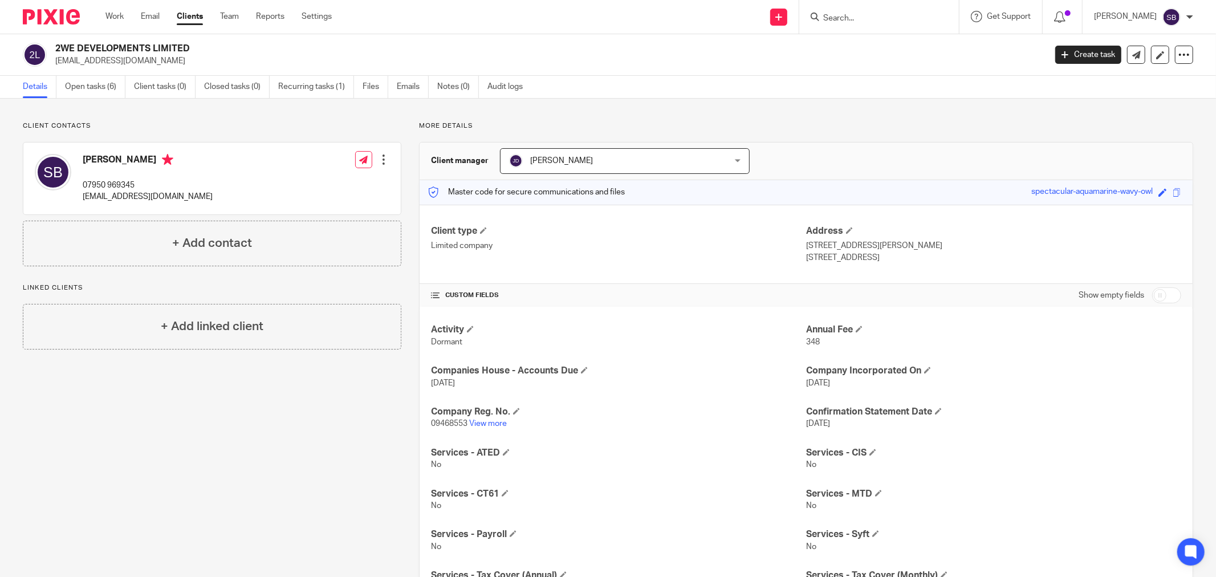
click at [895, 19] on input "Search" at bounding box center [873, 19] width 103 height 10
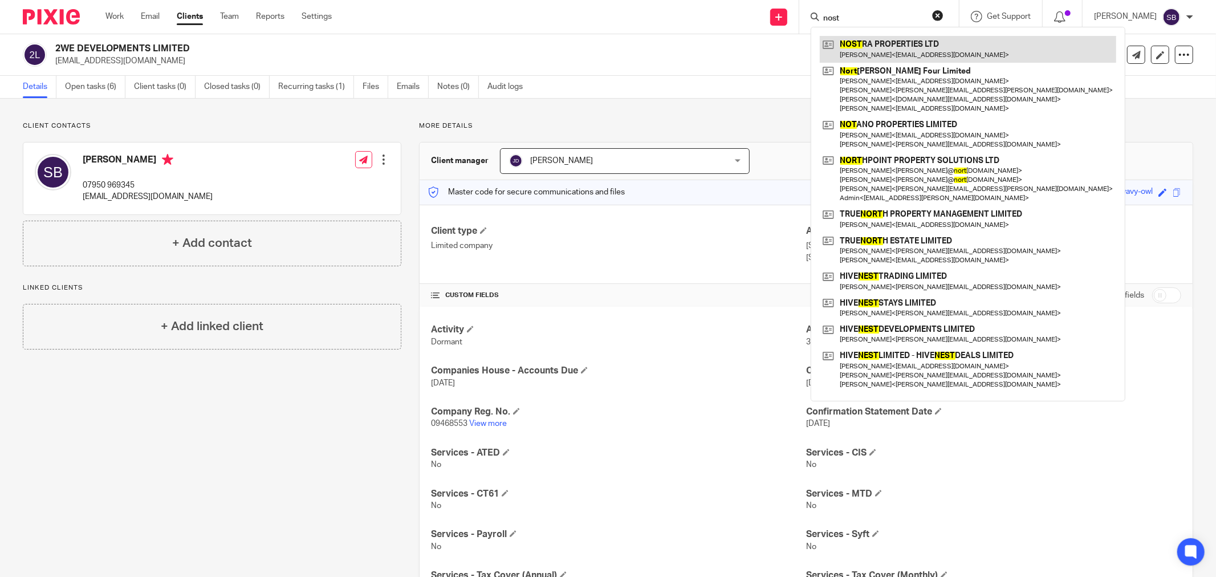
type input "nost"
click at [887, 60] on link at bounding box center [968, 49] width 296 height 26
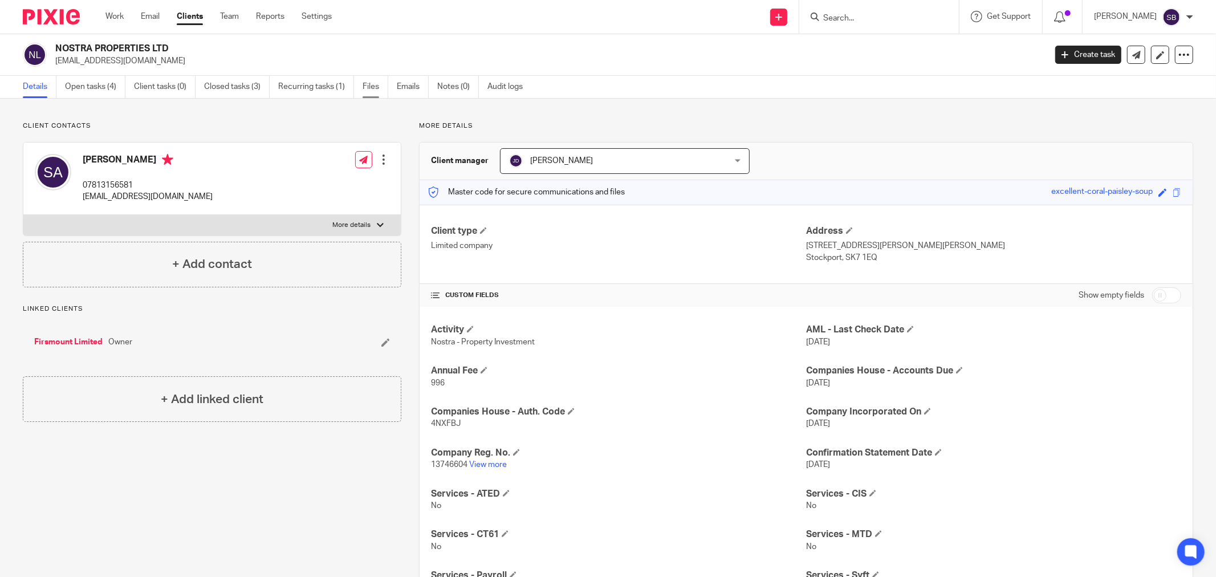
click at [364, 93] on link "Files" at bounding box center [375, 87] width 26 height 22
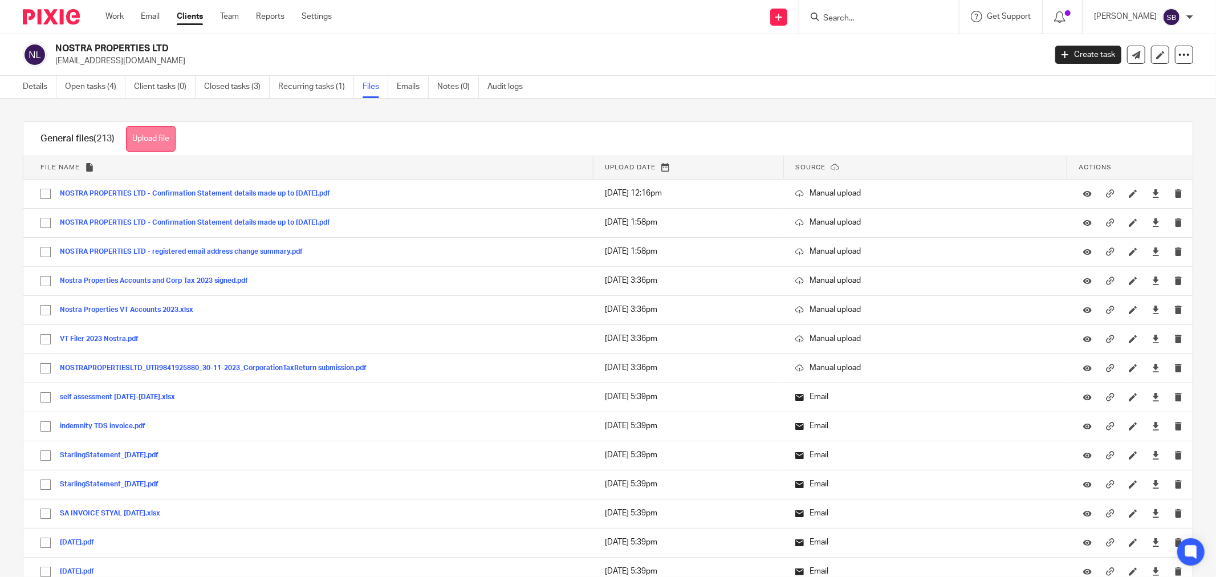
click at [156, 137] on button "Upload file" at bounding box center [151, 139] width 50 height 26
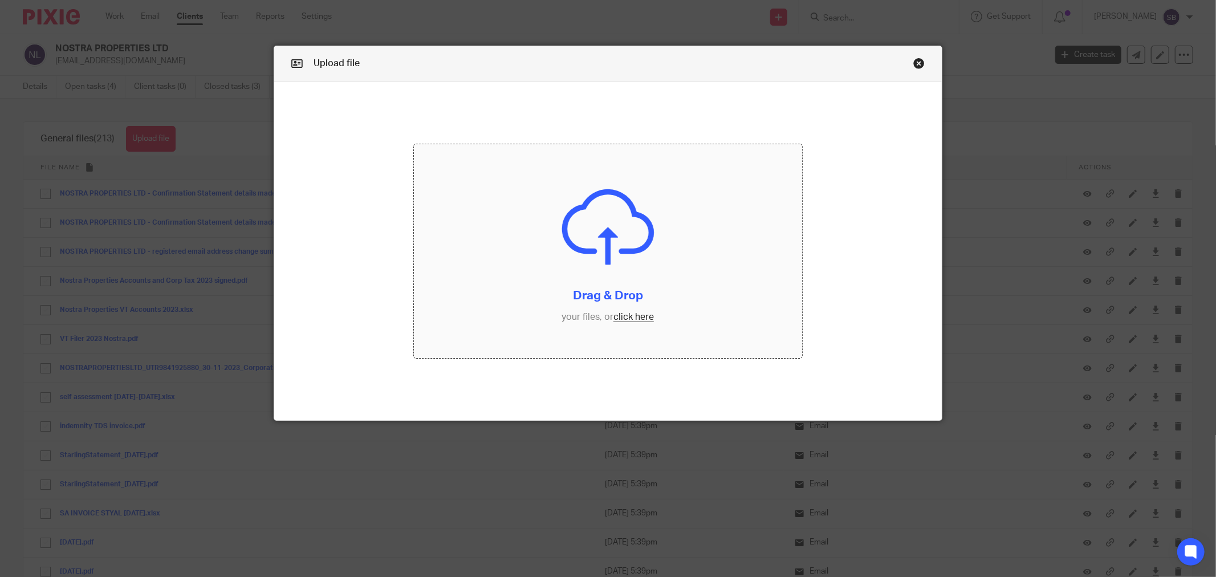
click at [638, 317] on input "file" at bounding box center [608, 251] width 388 height 214
